Goal: Book appointment/travel/reservation

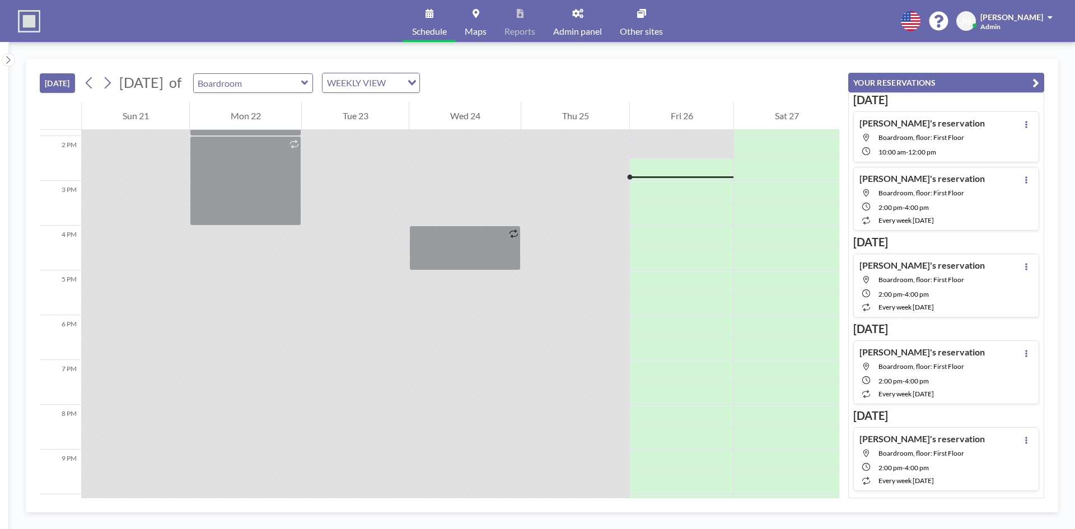
scroll to position [627, 0]
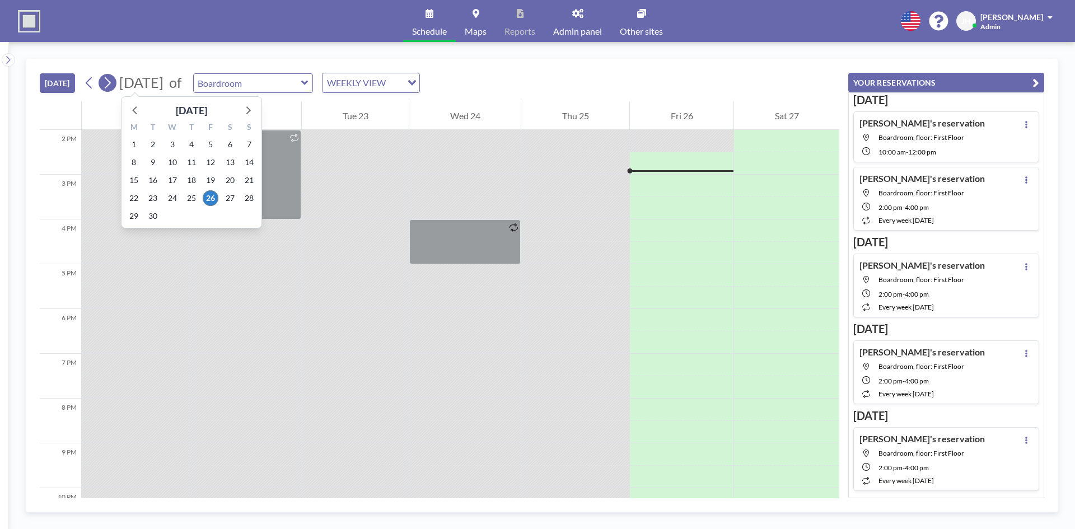
click at [103, 89] on button at bounding box center [108, 83] width 18 height 18
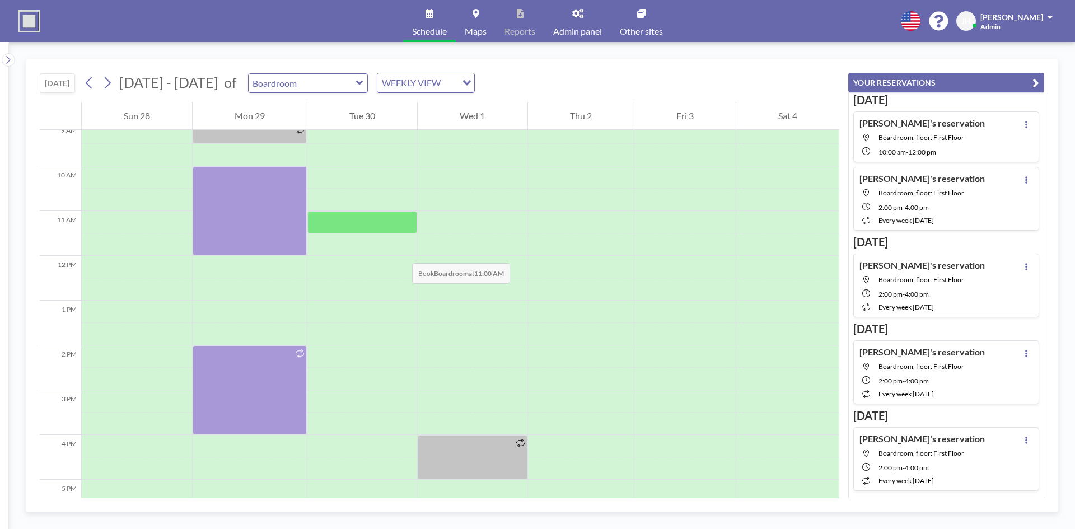
scroll to position [392, 0]
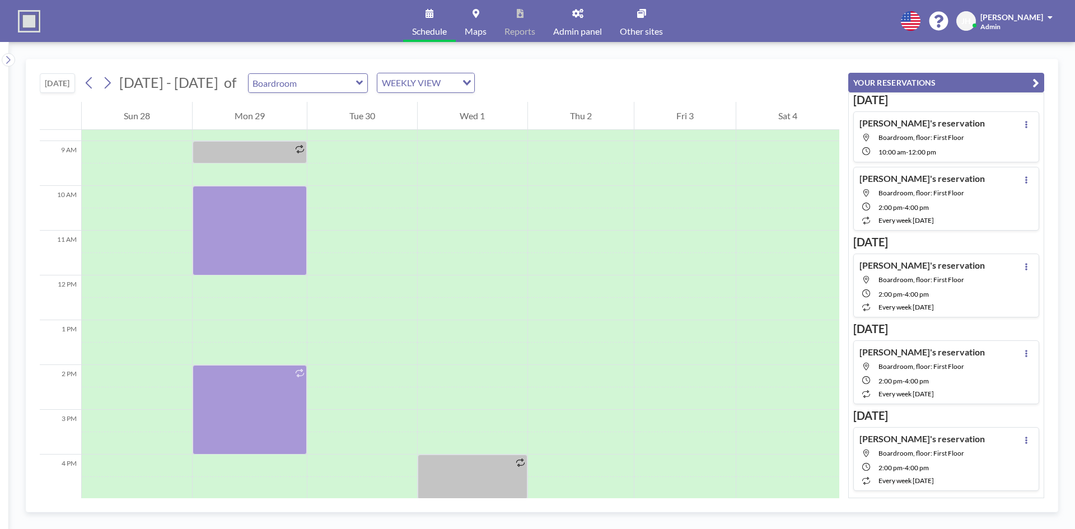
click at [100, 93] on div "[DATE] [DATE] - [DATE] of Boardroom WEEKLY VIEW Loading..." at bounding box center [440, 80] width 800 height 43
click at [98, 78] on button at bounding box center [90, 83] width 18 height 18
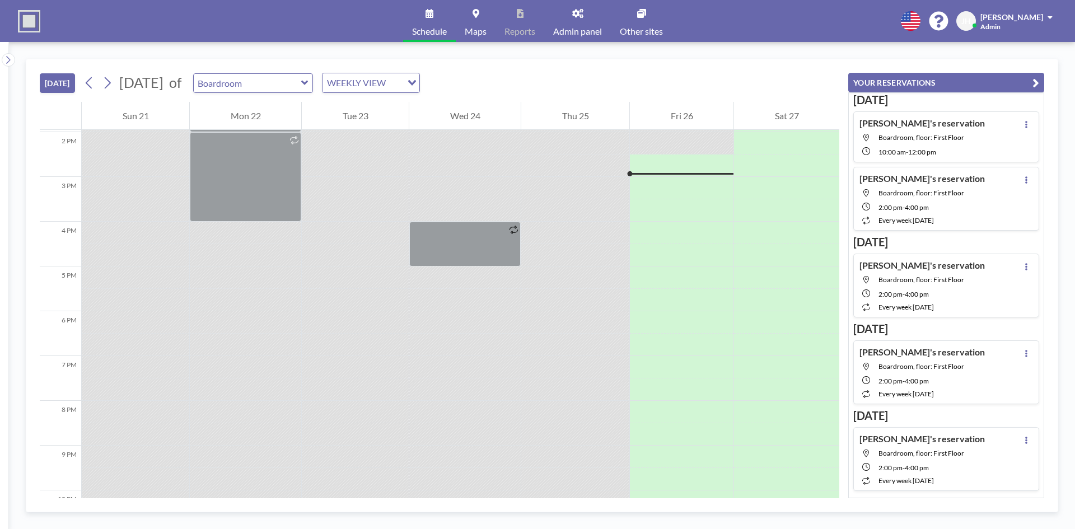
scroll to position [627, 0]
click at [115, 84] on button at bounding box center [108, 83] width 18 height 18
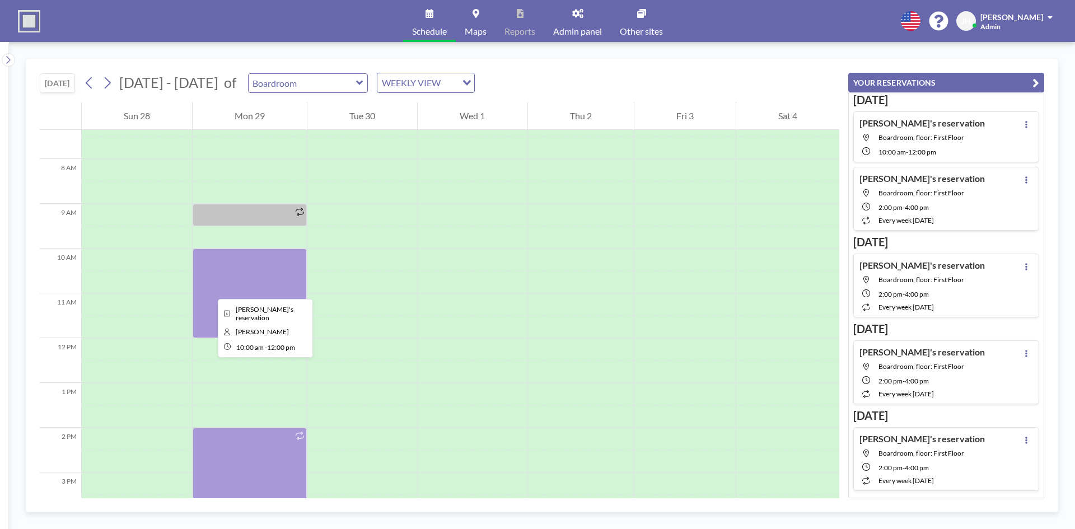
scroll to position [336, 0]
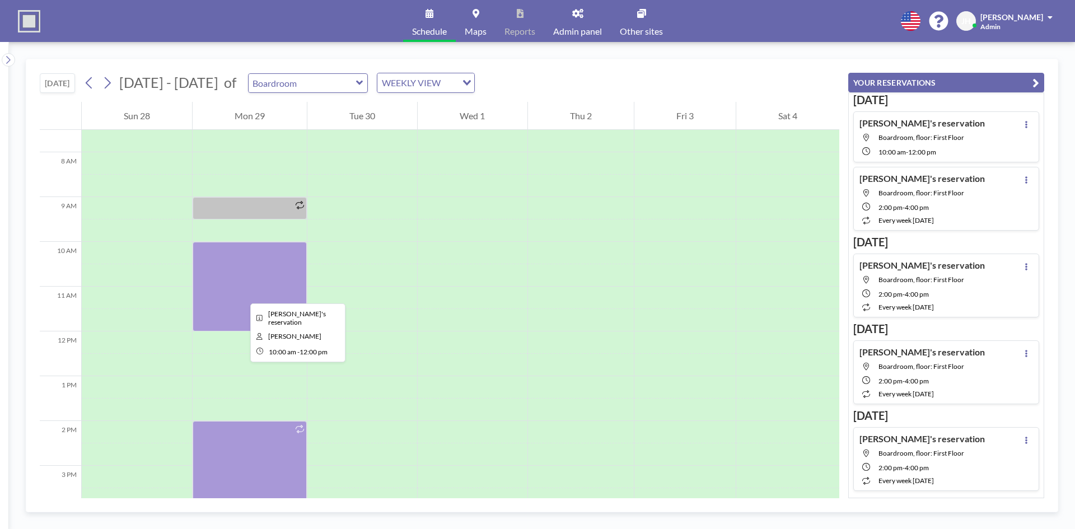
click at [241, 293] on div at bounding box center [250, 287] width 114 height 90
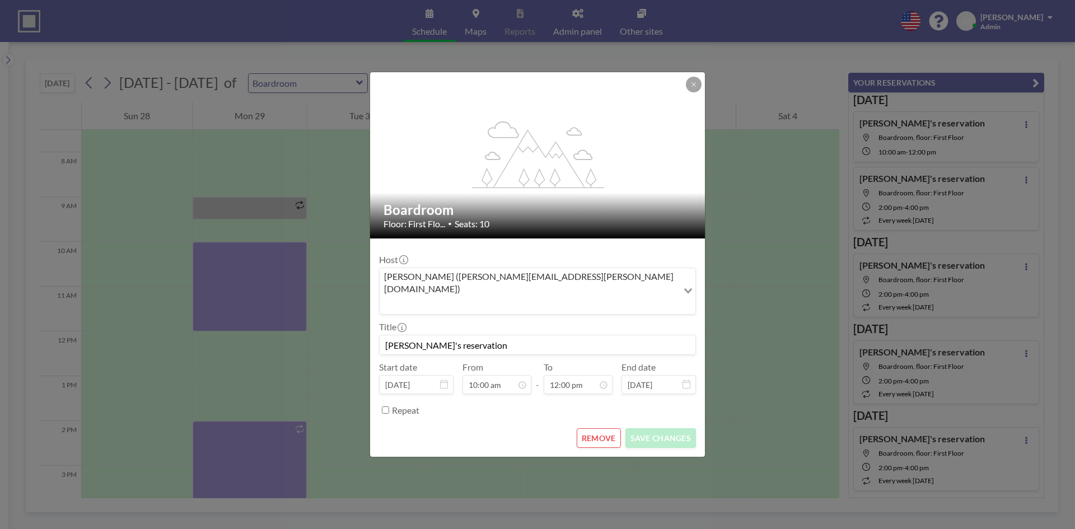
click at [610, 428] on button "REMOVE" at bounding box center [599, 438] width 44 height 20
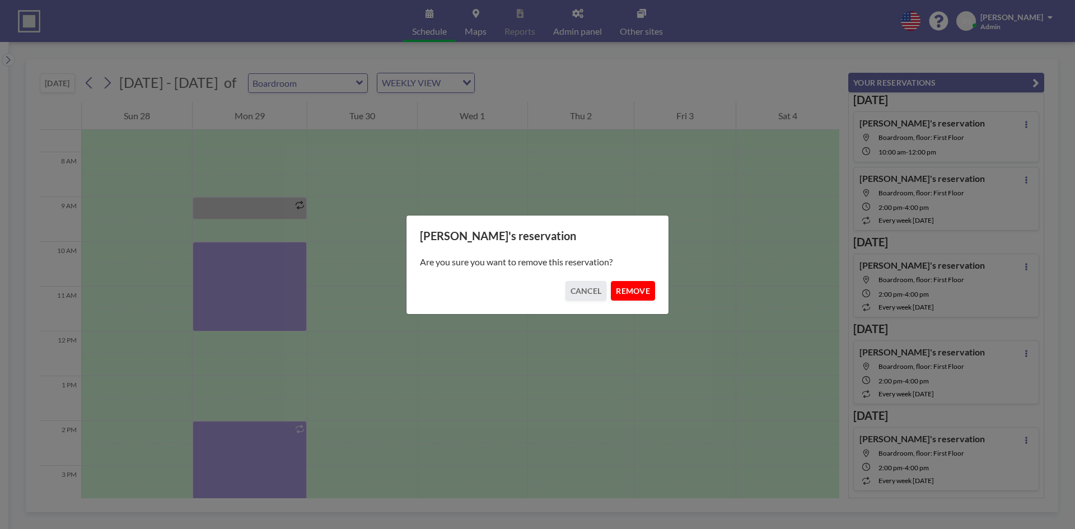
click at [633, 287] on button "REMOVE" at bounding box center [633, 291] width 44 height 20
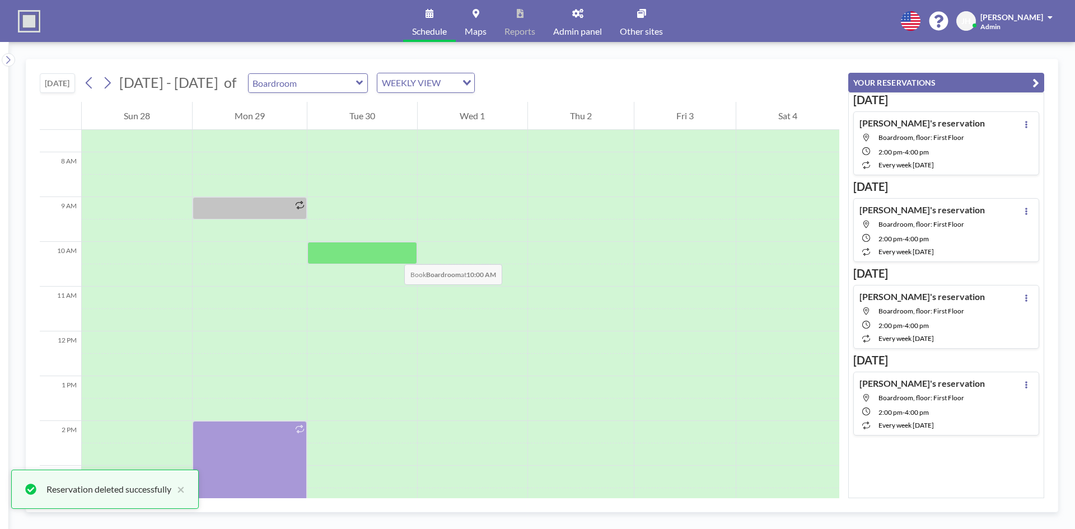
click at [393, 253] on div at bounding box center [362, 253] width 110 height 22
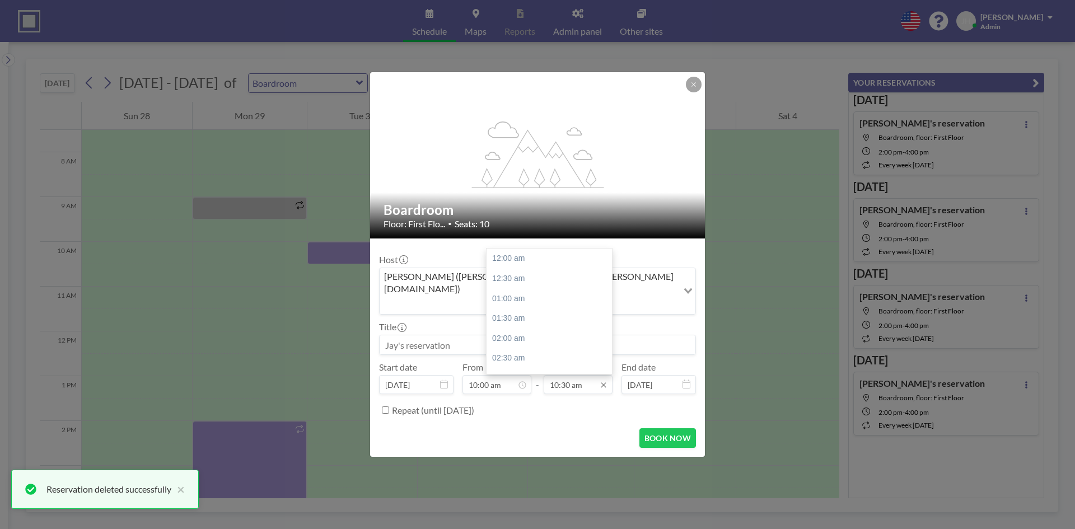
scroll to position [418, 0]
click at [544, 309] on div "12:00 pm" at bounding box center [552, 319] width 131 height 20
type input "12:00 pm"
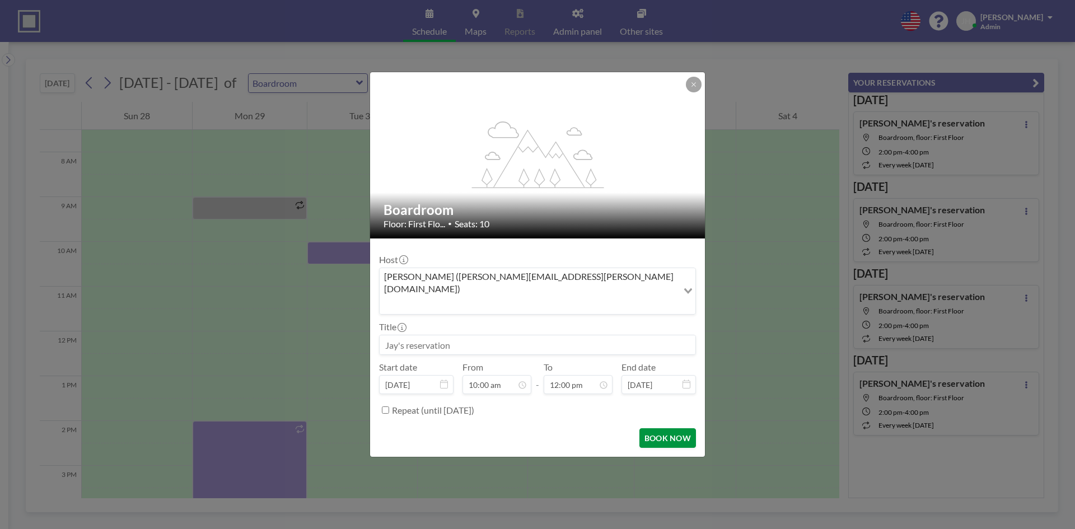
click at [668, 429] on button "BOOK NOW" at bounding box center [668, 438] width 57 height 20
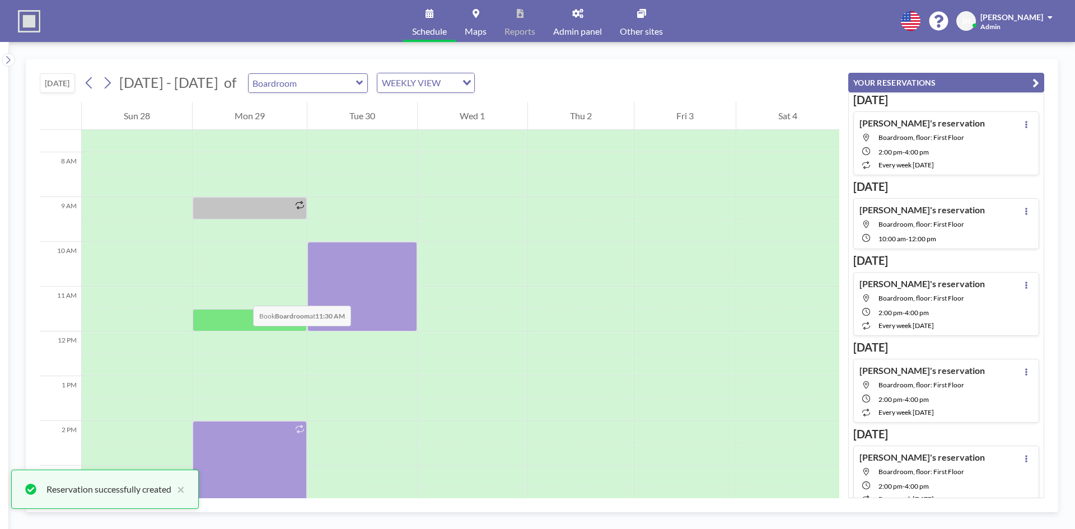
scroll to position [392, 0]
